Goal: Task Accomplishment & Management: Use online tool/utility

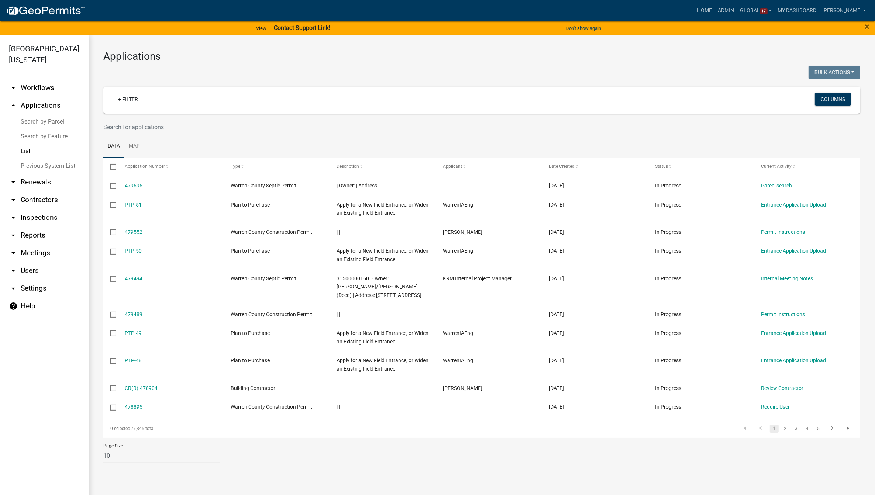
click at [44, 79] on link "arrow_drop_down Workflows" at bounding box center [44, 88] width 89 height 18
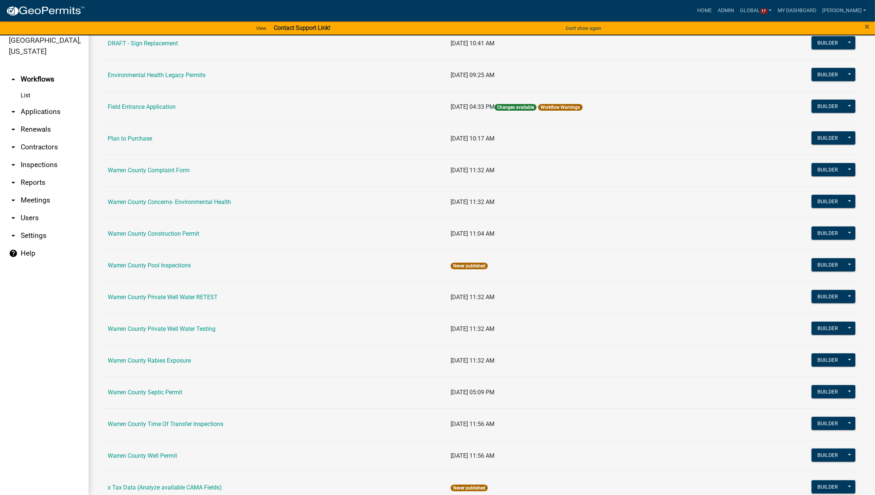
scroll to position [248, 0]
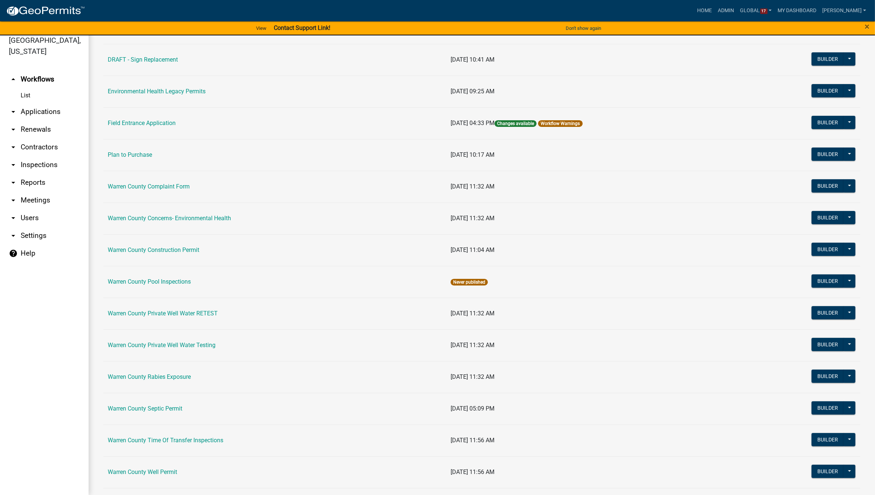
click at [39, 103] on link "arrow_drop_down Applications" at bounding box center [44, 112] width 89 height 18
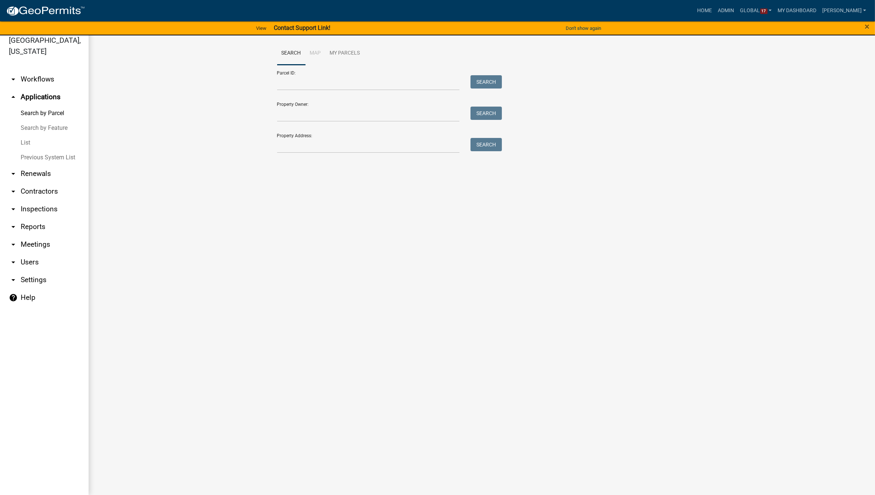
click at [26, 135] on link "List" at bounding box center [44, 142] width 89 height 15
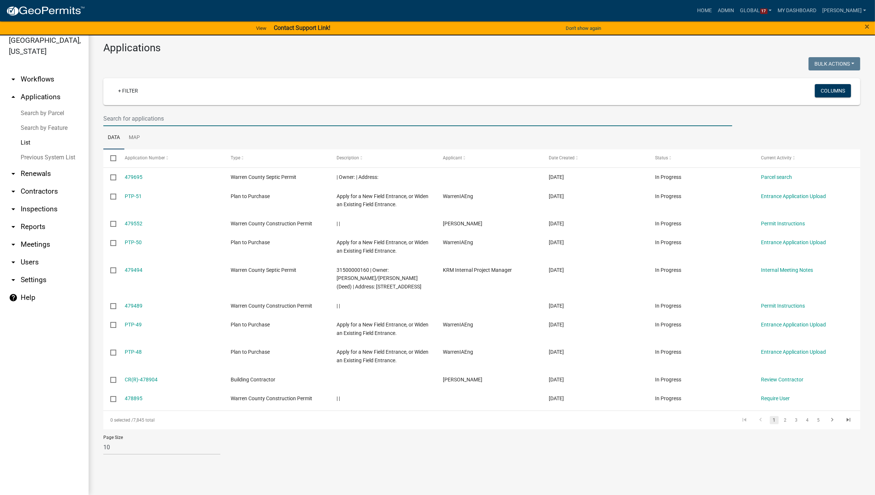
click at [197, 121] on input "text" at bounding box center [417, 118] width 629 height 15
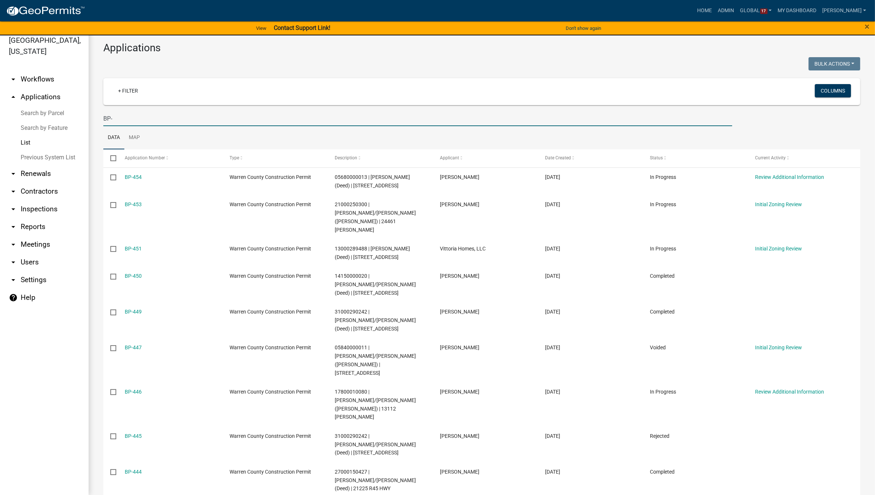
type input "BP-"
click at [45, 70] on link "arrow_drop_down Workflows" at bounding box center [44, 79] width 89 height 18
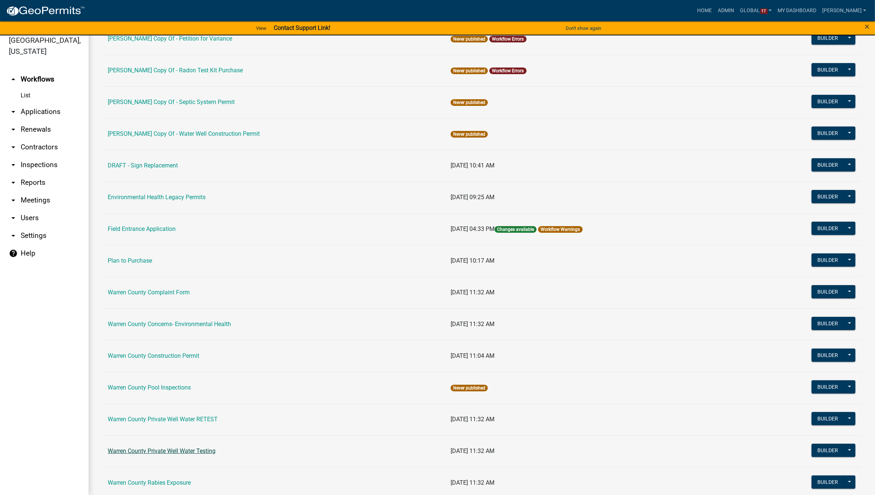
scroll to position [184, 0]
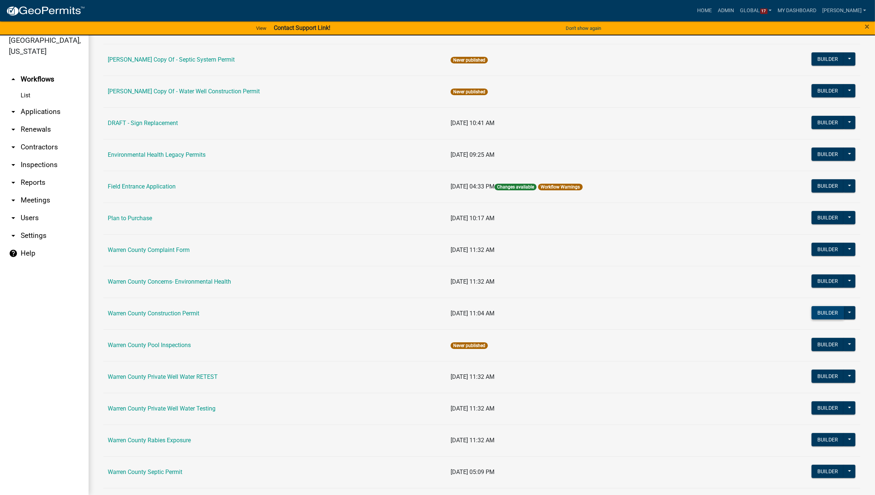
click at [820, 312] on button "Builder" at bounding box center [827, 312] width 32 height 13
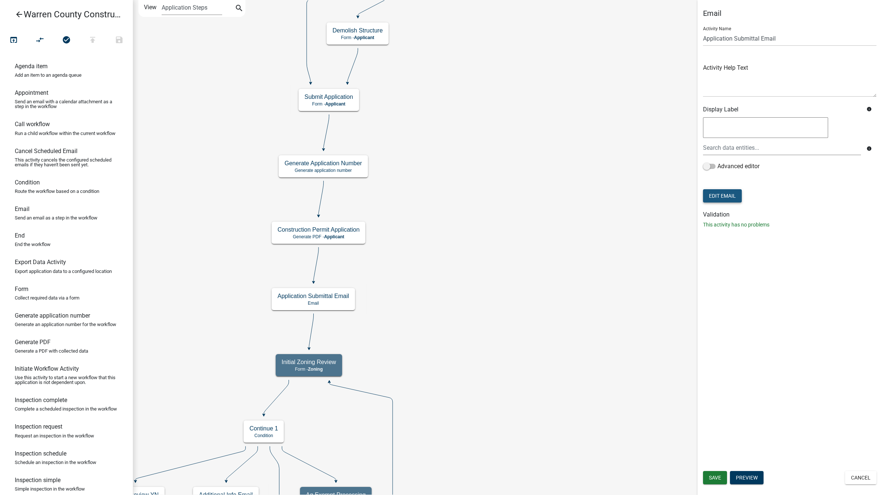
click at [723, 191] on button "Edit Email" at bounding box center [722, 195] width 39 height 13
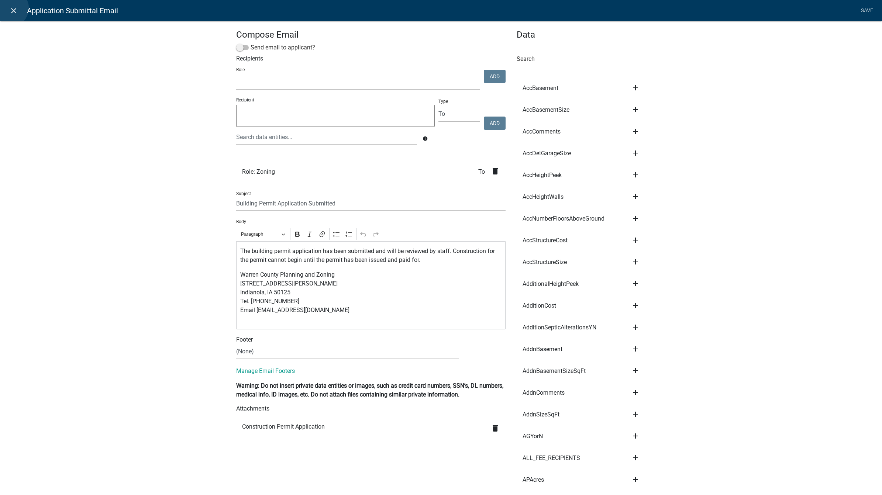
click at [10, 8] on icon "close" at bounding box center [13, 10] width 9 height 9
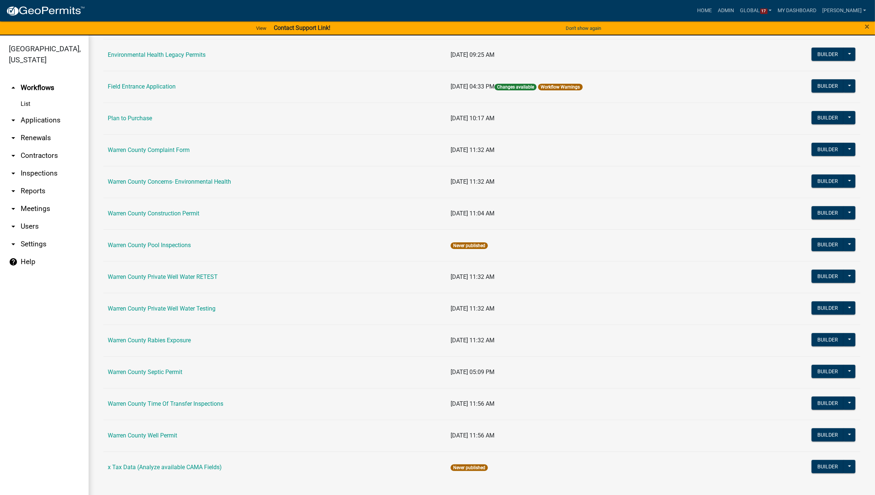
scroll to position [8, 0]
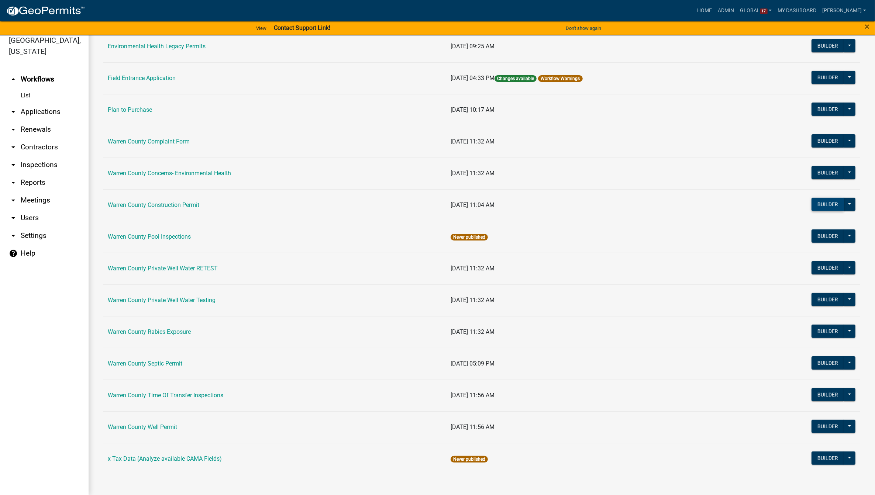
click at [811, 198] on button "Builder" at bounding box center [827, 204] width 32 height 13
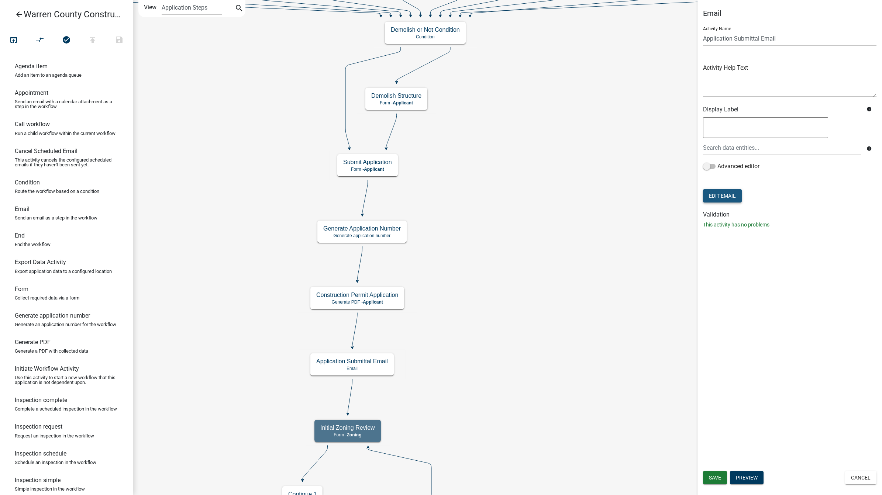
click at [722, 191] on button "Edit Email" at bounding box center [722, 195] width 39 height 13
